Goal: Task Accomplishment & Management: Manage account settings

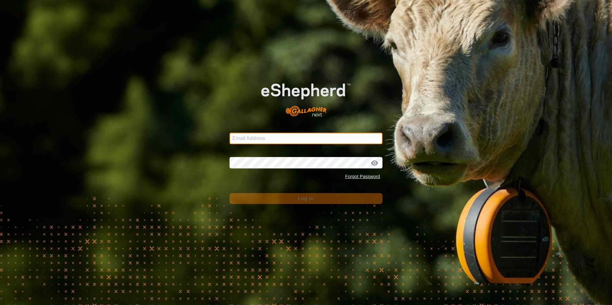
type input "[EMAIL_ADDRESS][DOMAIN_NAME]"
click at [298, 157] on div "Password Forgot Password" at bounding box center [306, 167] width 153 height 34
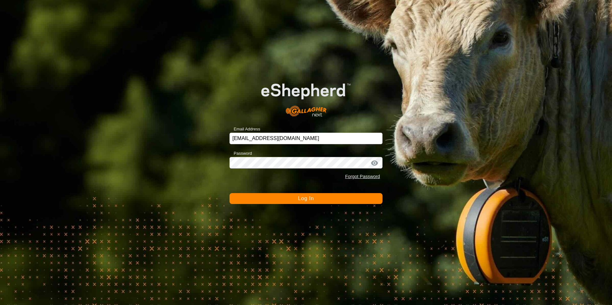
click at [302, 190] on form "Email Address [EMAIL_ADDRESS][DOMAIN_NAME] Password Forgot Password Log In" at bounding box center [306, 138] width 153 height 134
click at [296, 197] on button "Log In" at bounding box center [306, 198] width 153 height 11
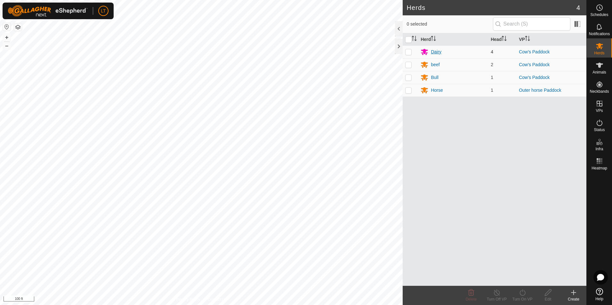
click at [432, 53] on div "Dairy" at bounding box center [436, 52] width 11 height 7
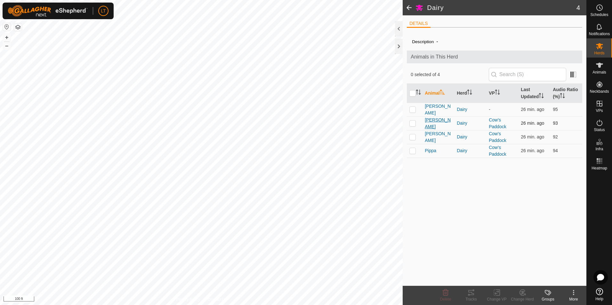
click at [430, 125] on span "[PERSON_NAME]" at bounding box center [438, 123] width 27 height 13
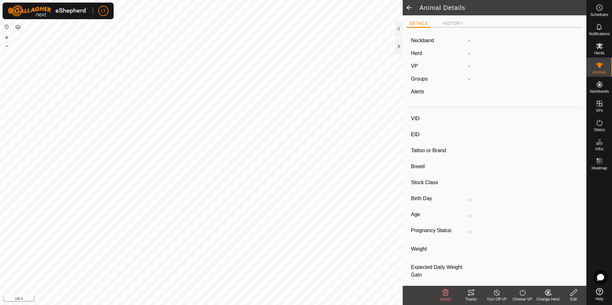
type input "[PERSON_NAME]"
type input "-"
type input "jersey"
type input "-"
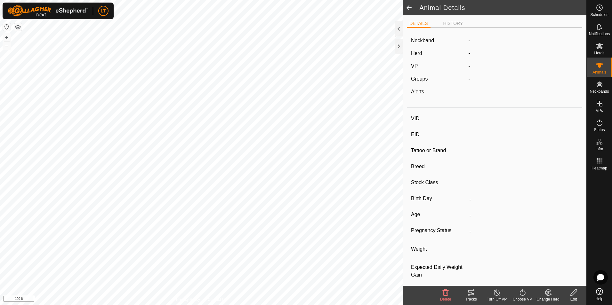
type input "Empty"
type input "0 kg"
type input "-"
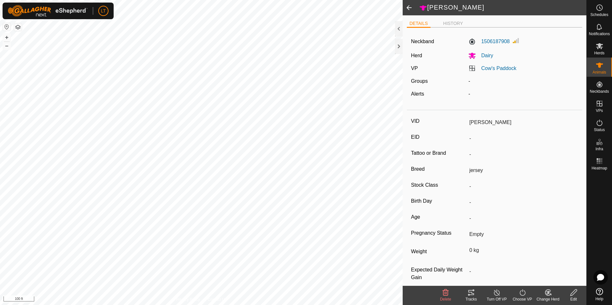
click at [471, 300] on div "Tracks" at bounding box center [471, 300] width 26 height 6
